Goal: Task Accomplishment & Management: Manage account settings

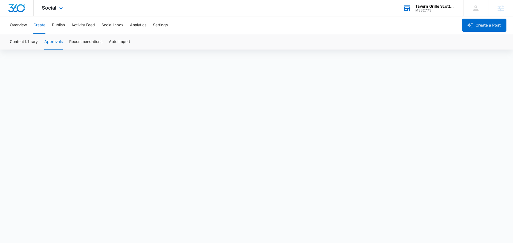
click at [398, 4] on div "Tavern Grille Scottsdale M332773 Your Accounts View All" at bounding box center [429, 8] width 68 height 16
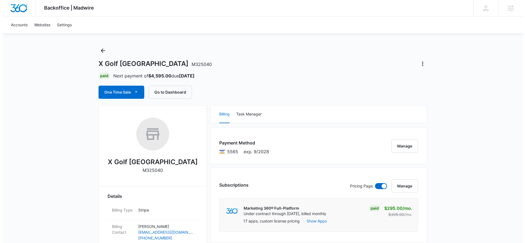
scroll to position [8, 0]
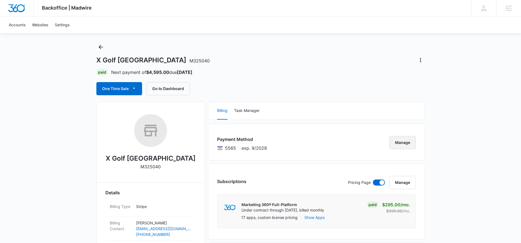
click at [415, 146] on button "Manage" at bounding box center [402, 142] width 27 height 13
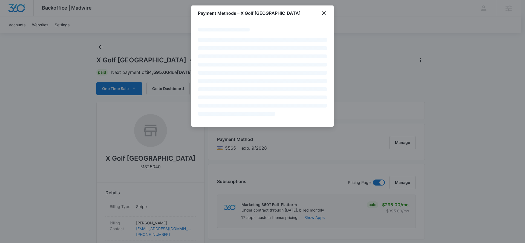
drag, startPoint x: 415, startPoint y: 146, endPoint x: 409, endPoint y: 144, distance: 6.8
click at [409, 144] on div at bounding box center [262, 121] width 525 height 243
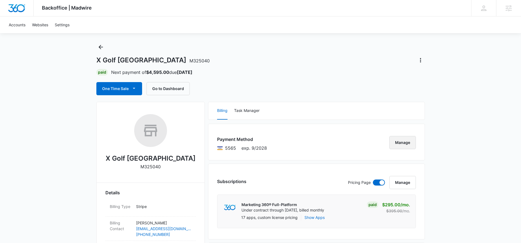
click at [409, 144] on button "Manage" at bounding box center [402, 142] width 27 height 13
